Goal: Find contact information: Find contact information

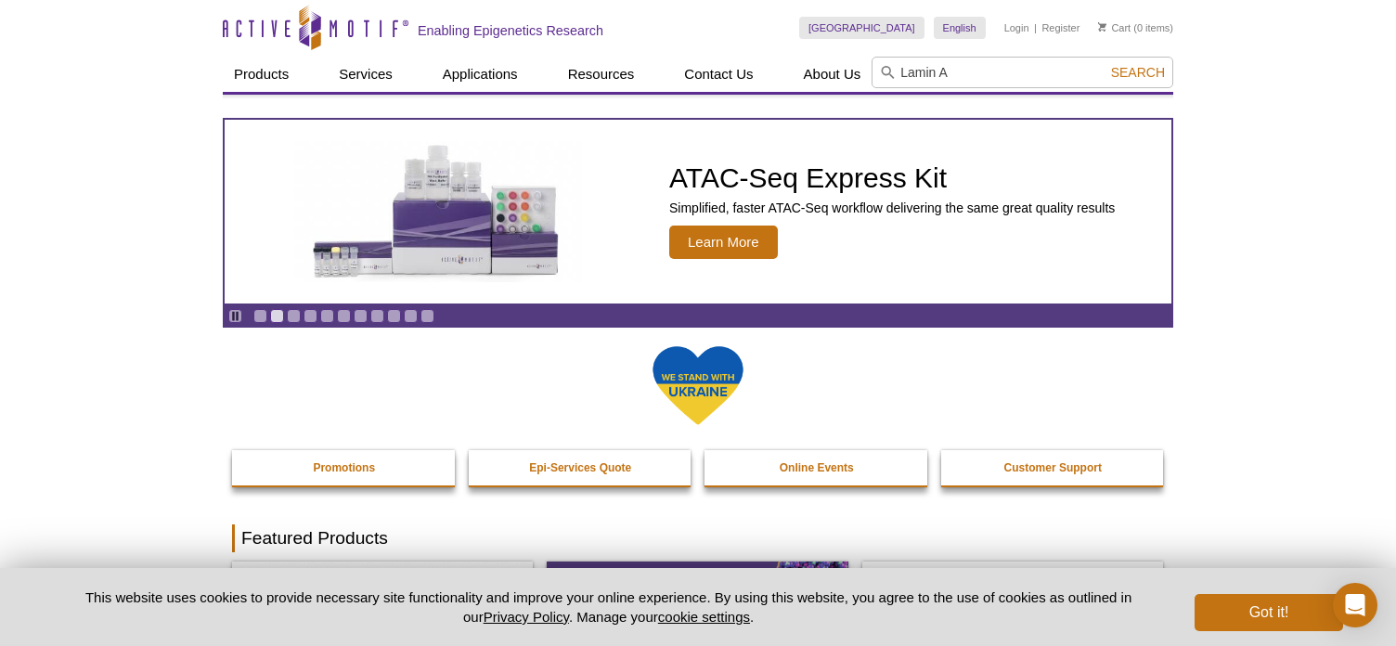
type input "Lamin A"
click at [1141, 73] on span "Search" at bounding box center [1138, 72] width 54 height 15
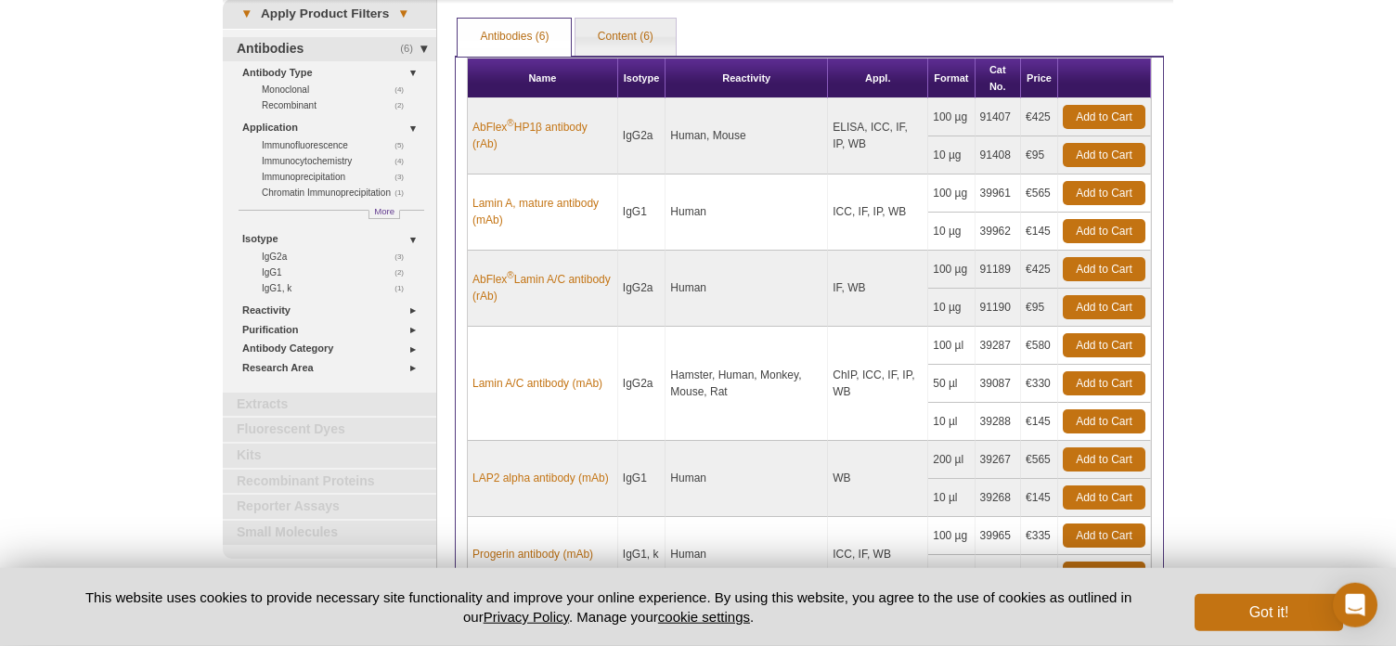
scroll to position [95, 0]
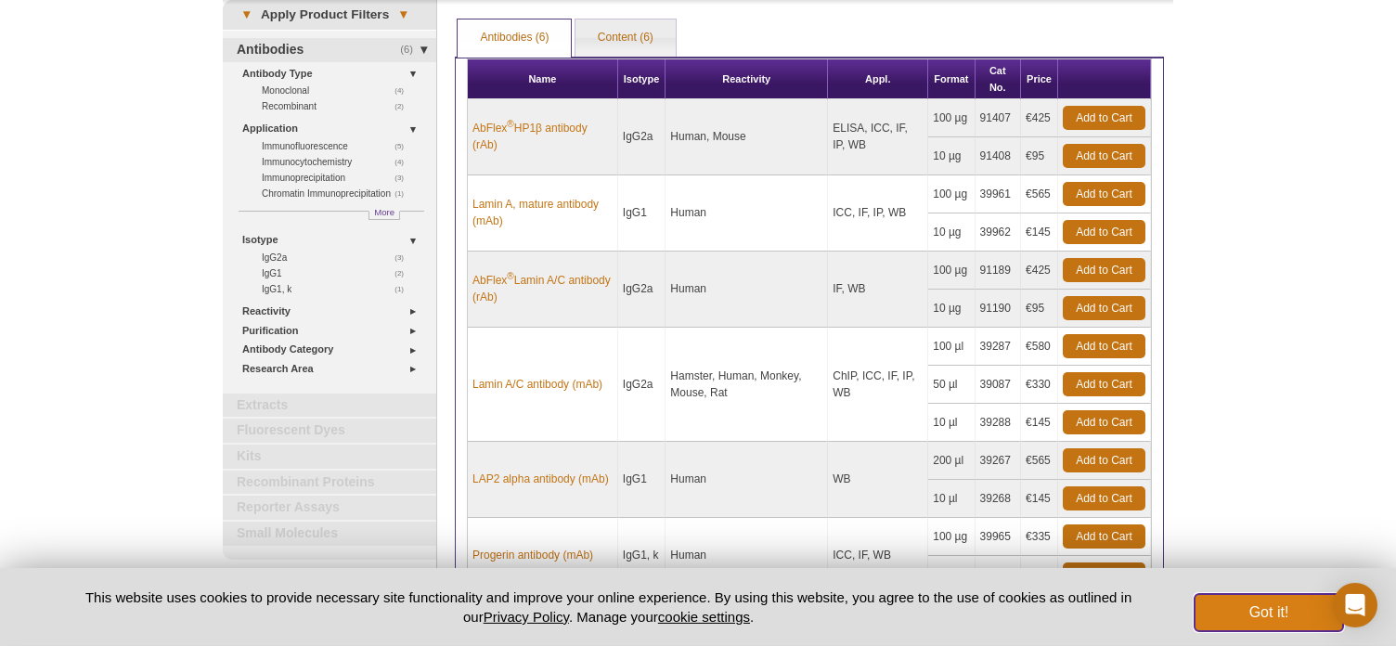
click at [1294, 616] on button "Got it!" at bounding box center [1269, 612] width 149 height 37
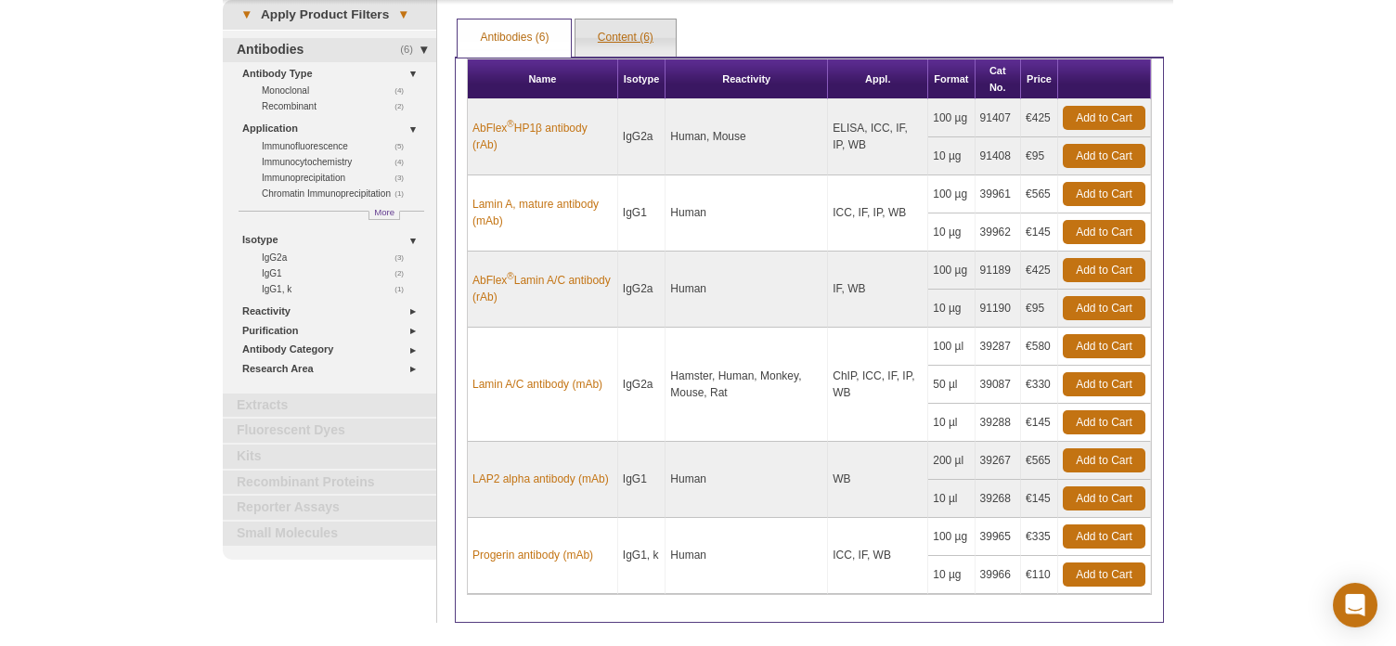
click at [618, 37] on link "Content (6)" at bounding box center [625, 37] width 100 height 37
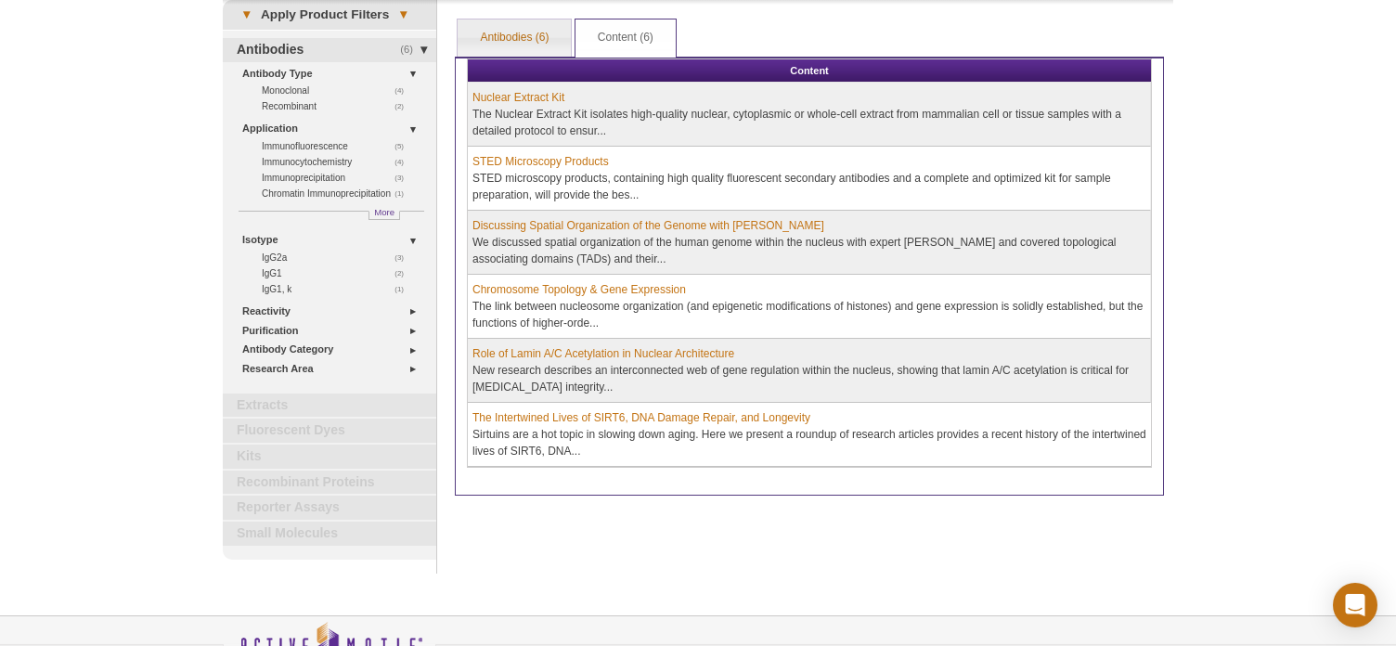
click at [651, 316] on td "Chromosome Topology & Gene Expression The link between nucleosome organization …" at bounding box center [809, 307] width 683 height 64
click at [521, 35] on link "Antibodies (6)" at bounding box center [514, 37] width 113 height 37
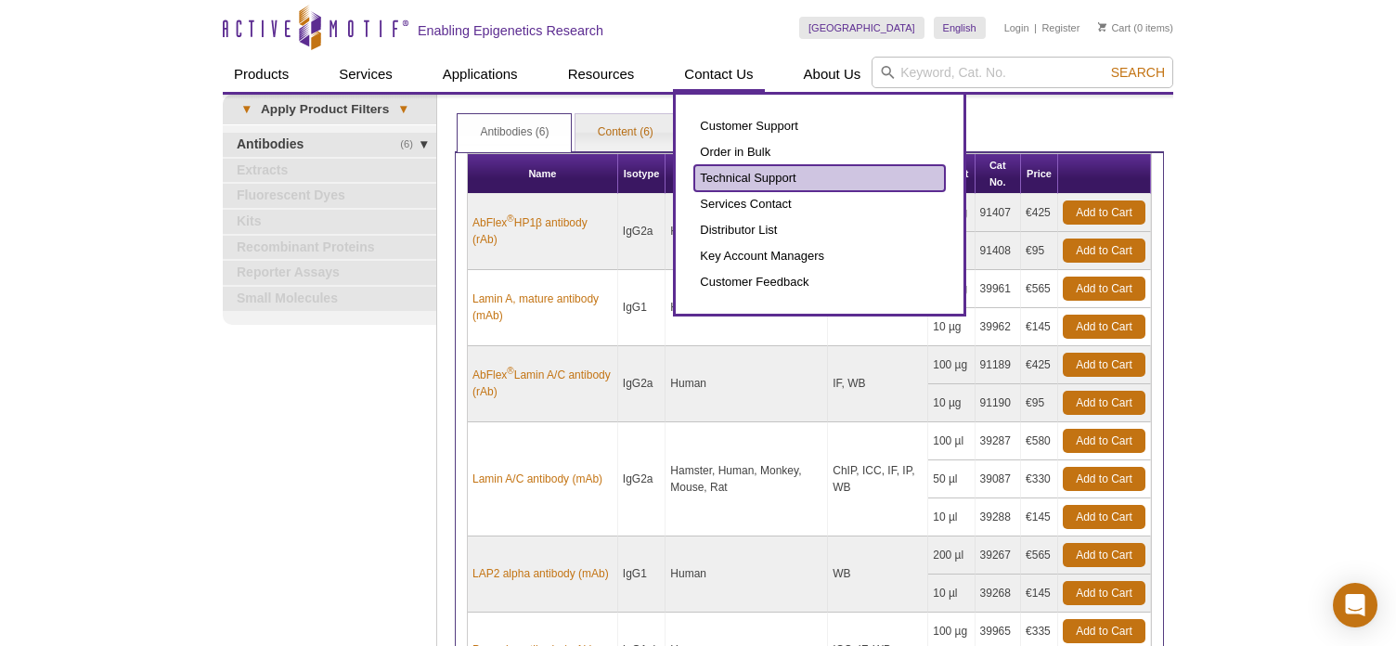
click at [723, 178] on link "Technical Support" at bounding box center [819, 178] width 251 height 26
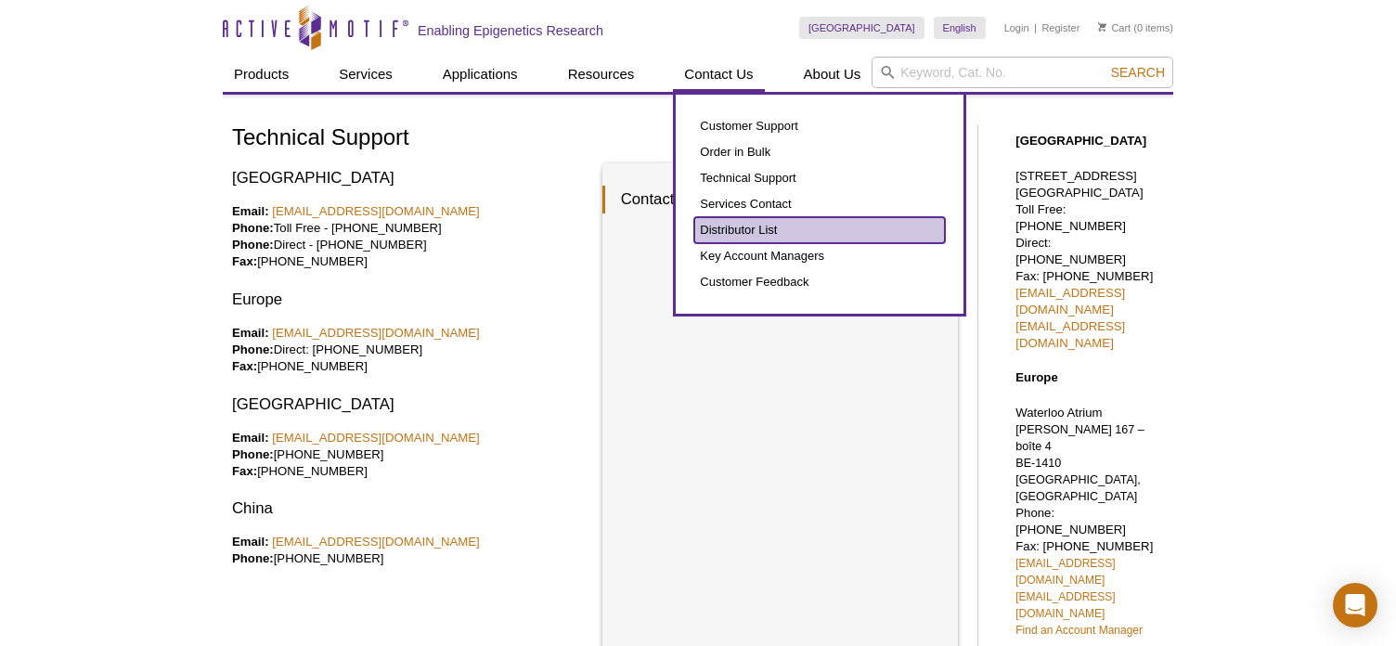
click at [727, 223] on link "Distributor List" at bounding box center [819, 230] width 251 height 26
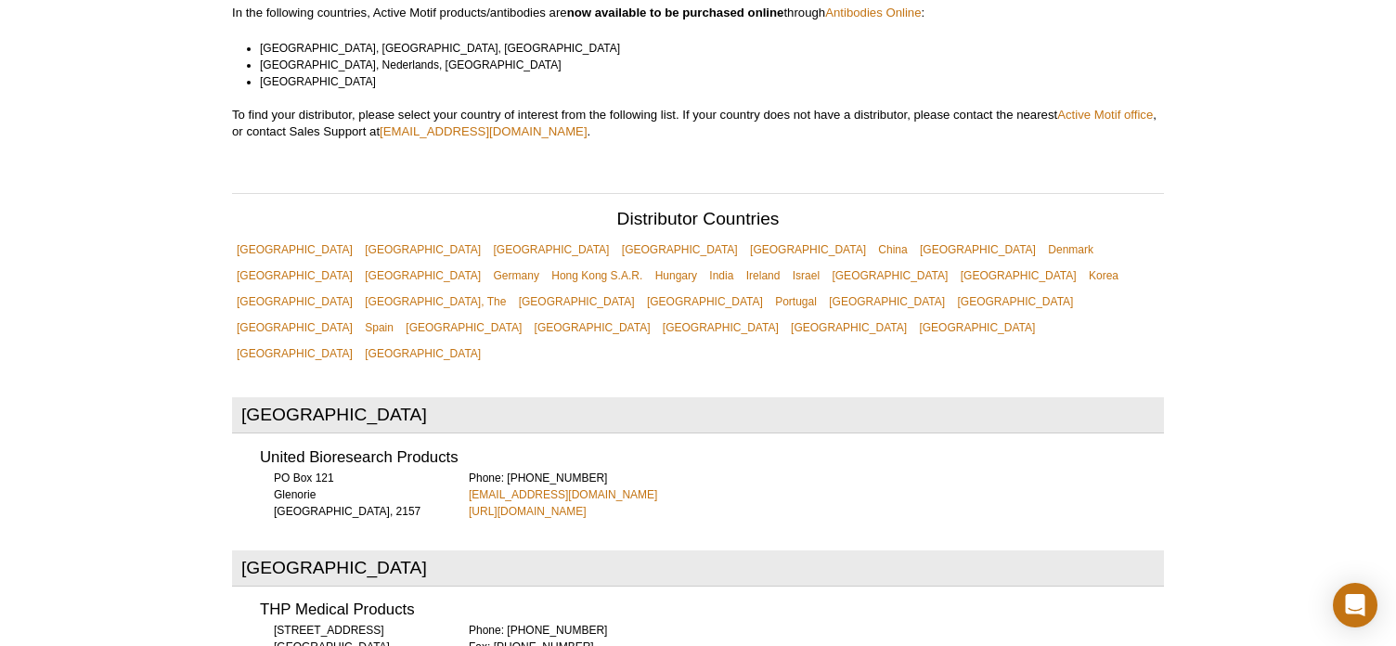
scroll to position [510, 0]
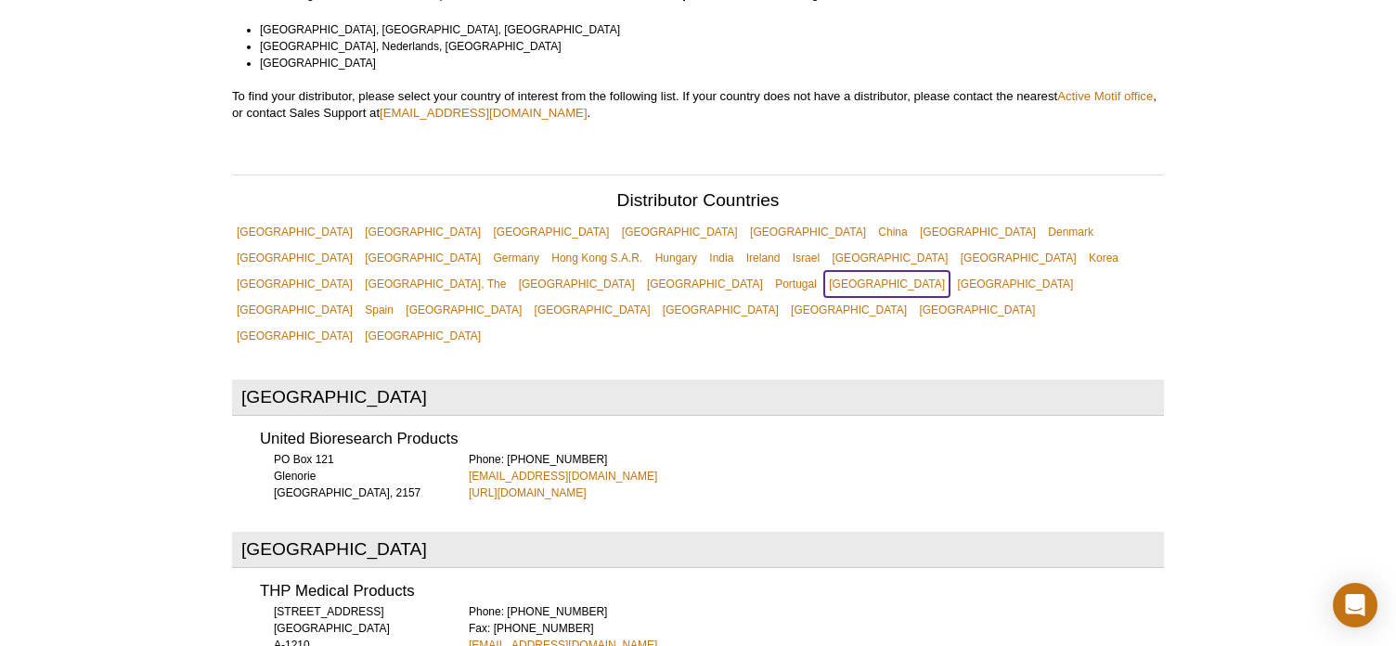
click at [824, 271] on link "[GEOGRAPHIC_DATA]" at bounding box center [886, 284] width 125 height 26
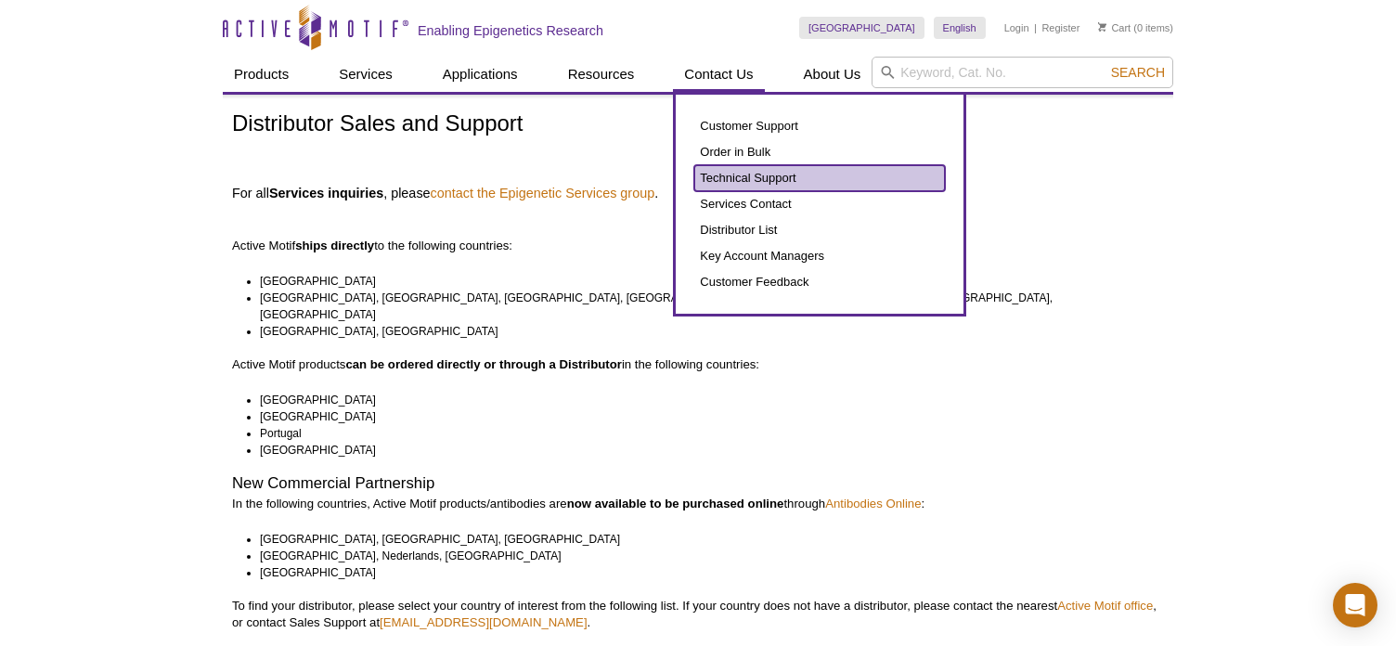
click at [756, 179] on link "Technical Support" at bounding box center [819, 178] width 251 height 26
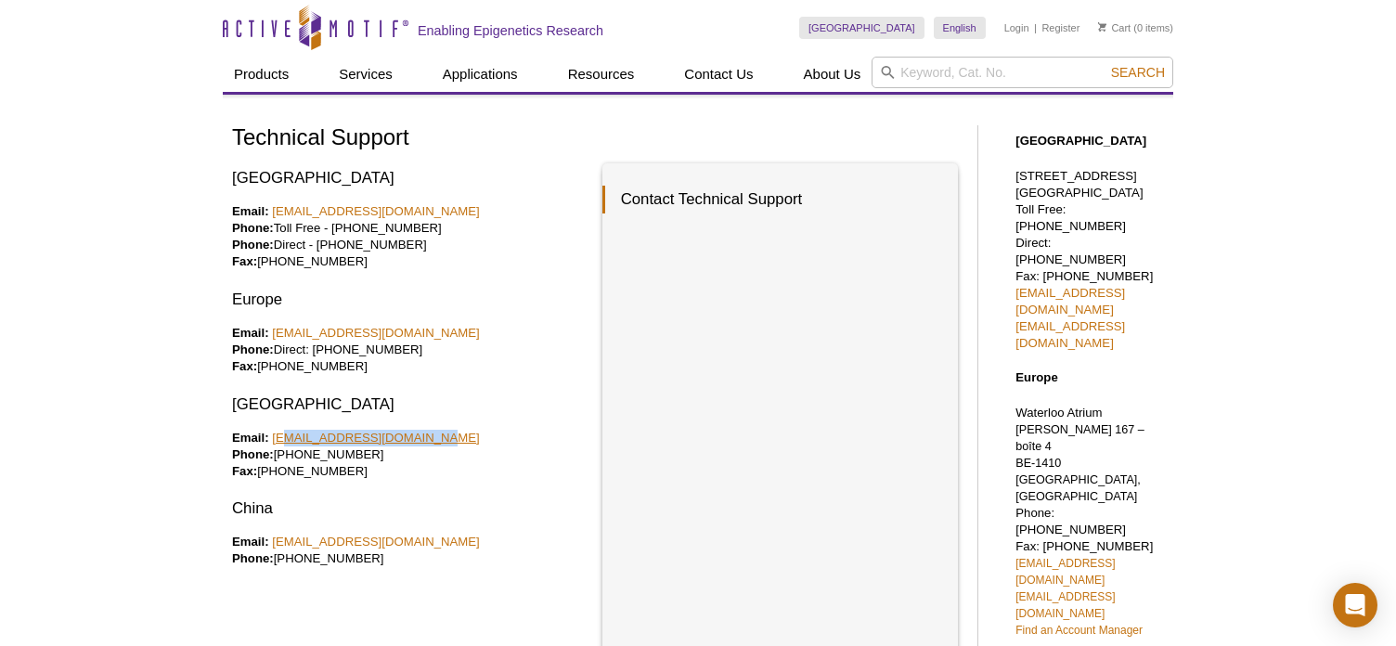
drag, startPoint x: 434, startPoint y: 440, endPoint x: 279, endPoint y: 439, distance: 155.0
click at [279, 439] on p "Email: [EMAIL_ADDRESS][DOMAIN_NAME] Phone: [PHONE_NUMBER] Fax: [PHONE_NUMBER]" at bounding box center [410, 455] width 356 height 50
drag, startPoint x: 233, startPoint y: 434, endPoint x: 371, endPoint y: 471, distance: 143.0
click at [371, 471] on p "Email: [EMAIL_ADDRESS][DOMAIN_NAME] Phone: [PHONE_NUMBER] Fax: [PHONE_NUMBER]" at bounding box center [410, 455] width 356 height 50
copy p "Email: [EMAIL_ADDRESS][DOMAIN_NAME] Phone: [PHONE_NUMBER] Fax: [PHONE_NUMBER]"
